Goal: Find specific page/section: Find specific page/section

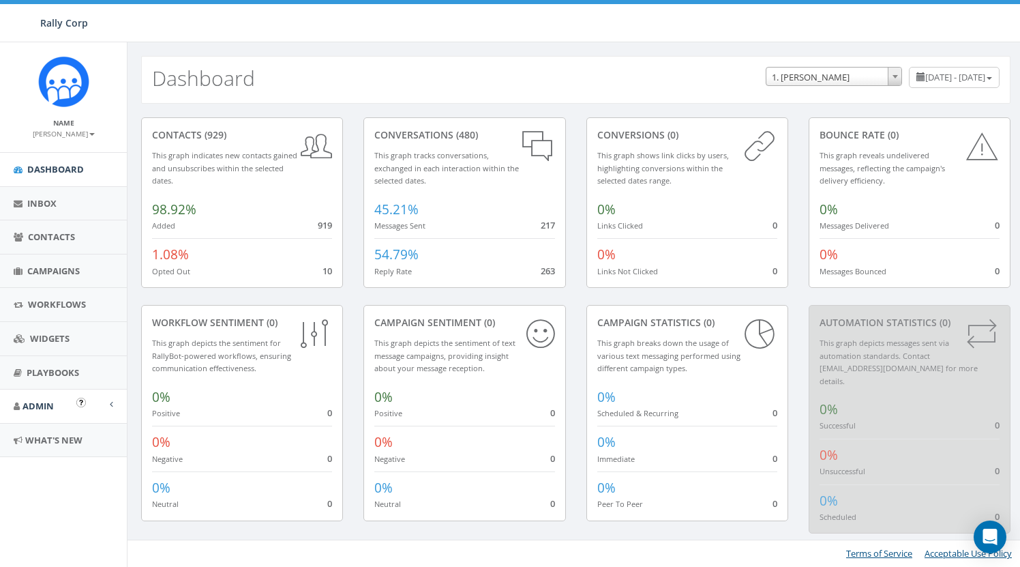
click at [67, 403] on link "Admin" at bounding box center [63, 405] width 127 height 33
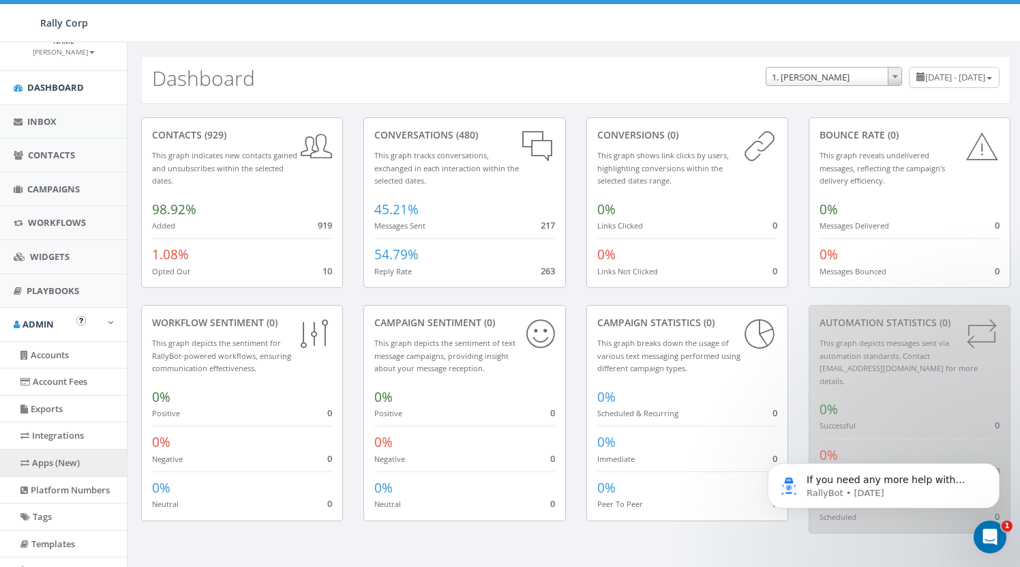
click at [52, 459] on link "Apps (New)" at bounding box center [63, 462] width 127 height 27
